Goal: Book appointment/travel/reservation

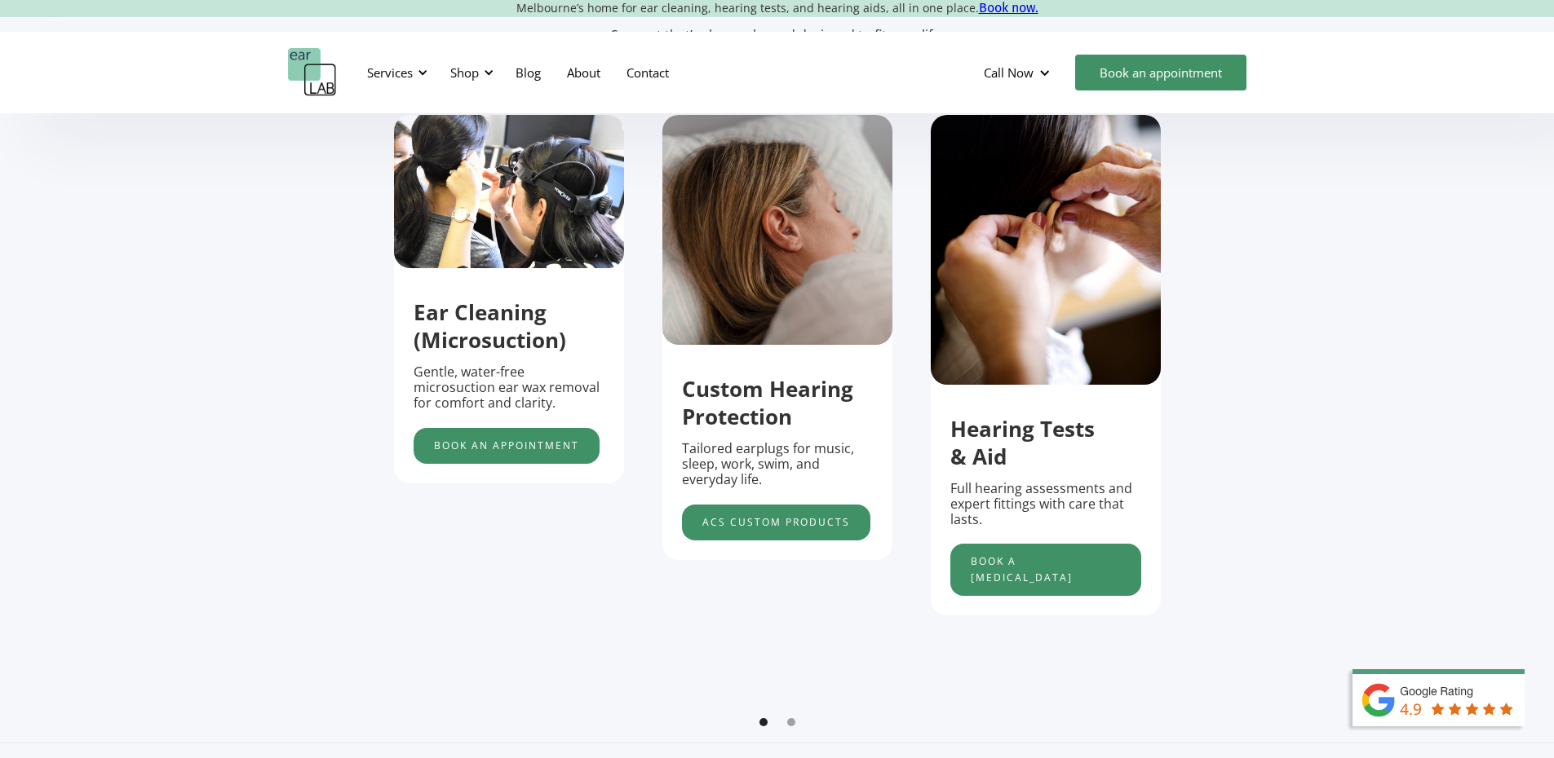
scroll to position [571, 0]
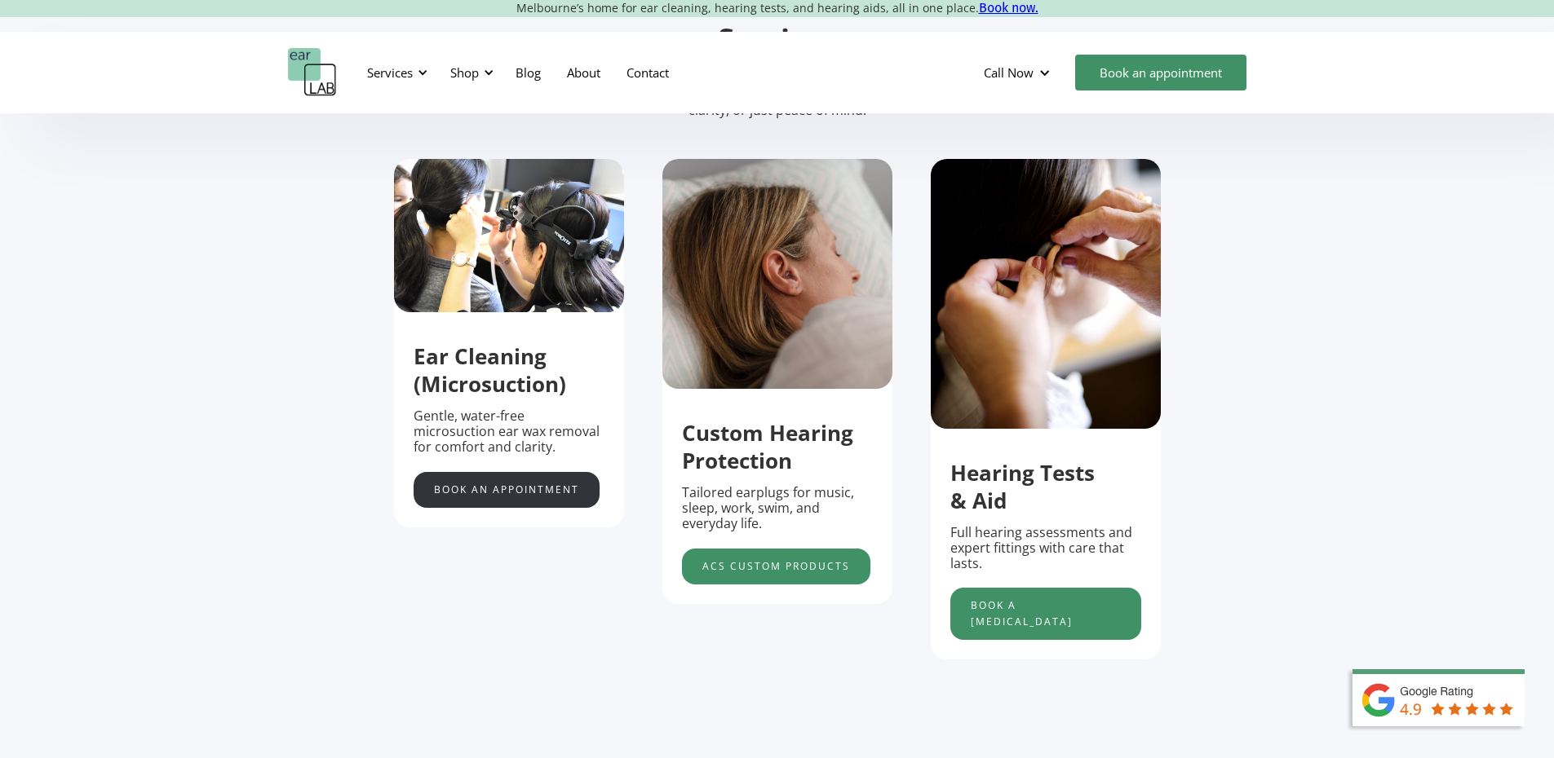
click at [478, 496] on link "Book an appointment" at bounding box center [507, 490] width 186 height 36
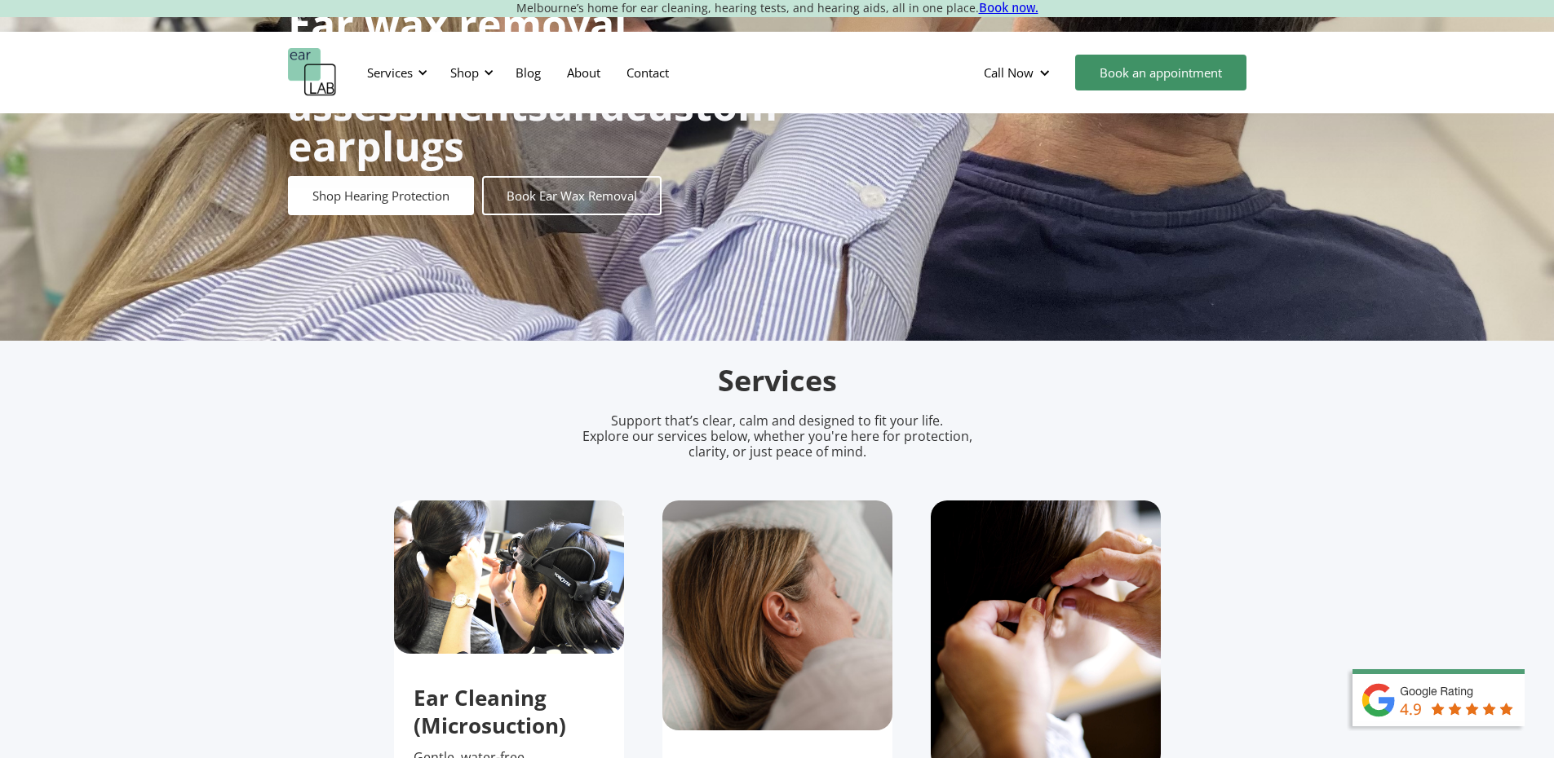
scroll to position [163, 0]
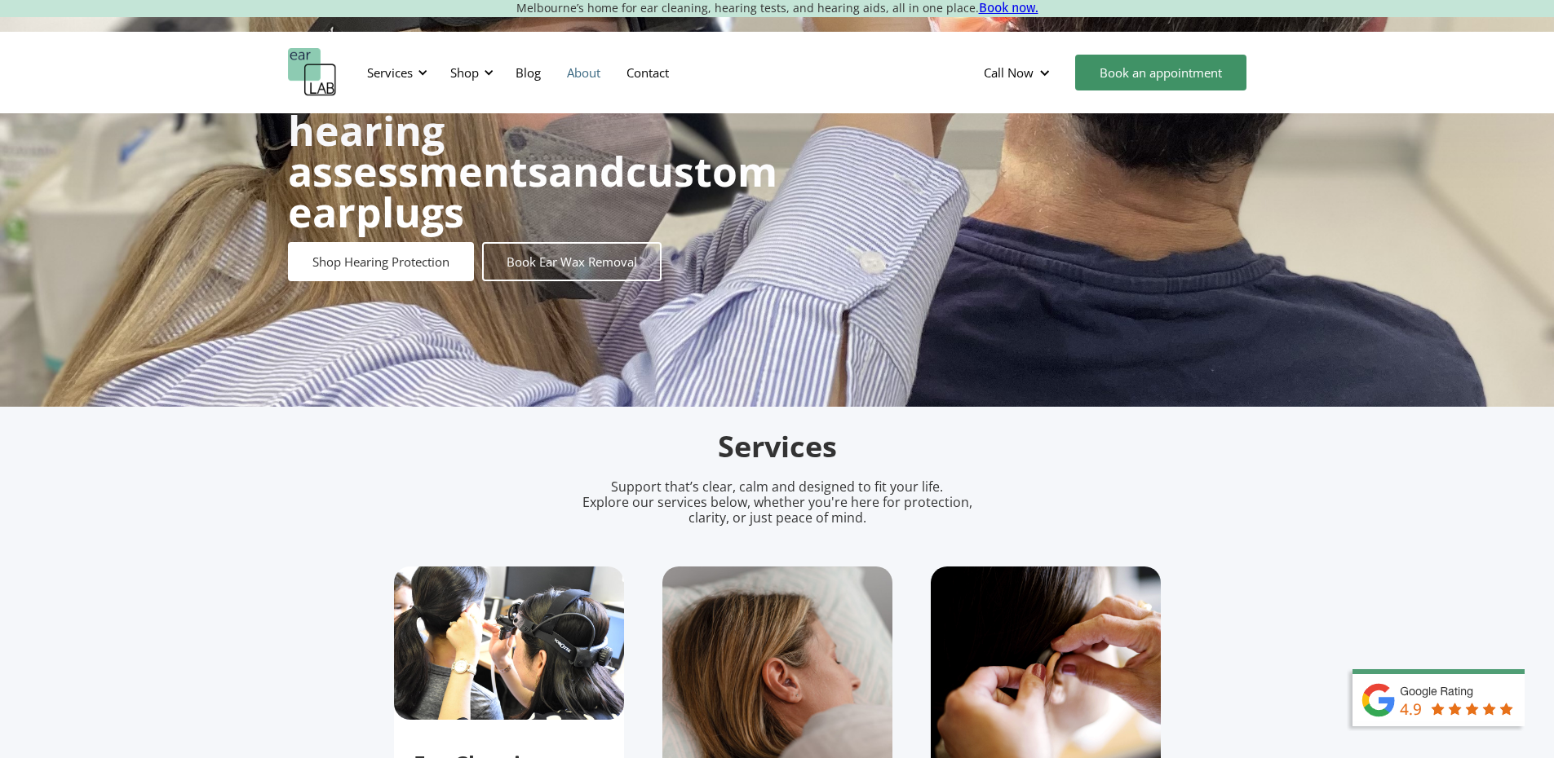
click at [581, 81] on link "About" at bounding box center [584, 72] width 60 height 47
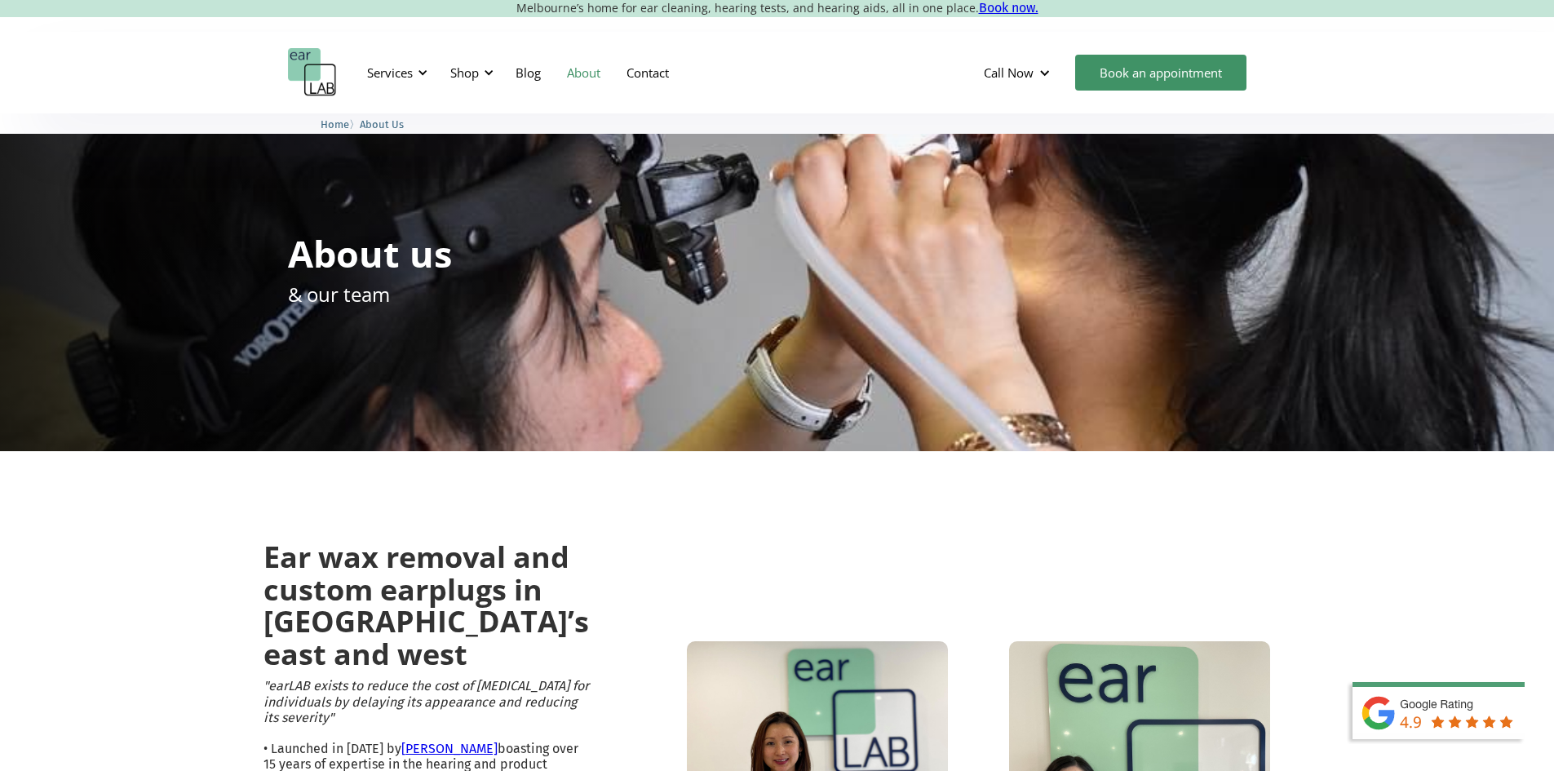
click at [1128, 94] on div "Call Now [GEOGRAPHIC_DATA] ([PHONE_NUMBER]) Footscray (0393177567) Book an appo…" at bounding box center [1119, 72] width 296 height 49
click at [1134, 76] on link "Book an appointment" at bounding box center [1160, 73] width 171 height 36
